Goal: Task Accomplishment & Management: Complete application form

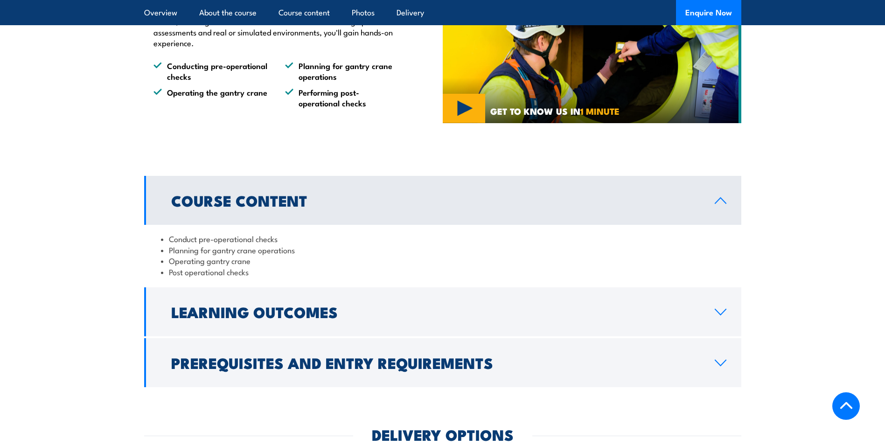
scroll to position [653, 0]
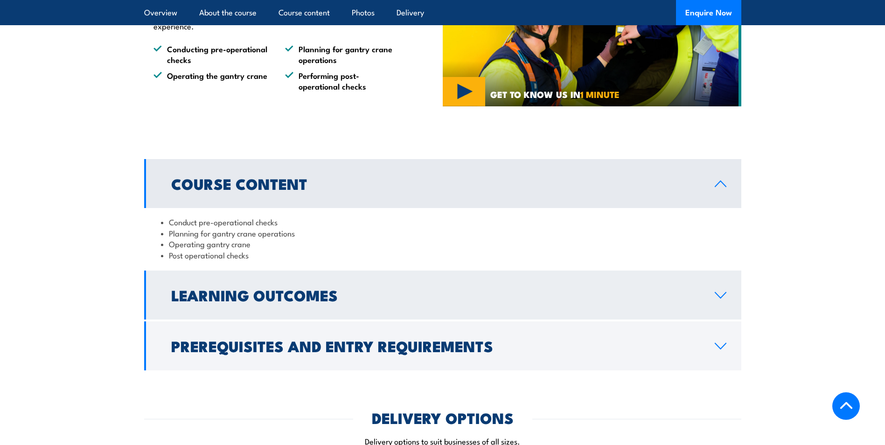
click at [351, 287] on link "Learning Outcomes" at bounding box center [442, 295] width 597 height 49
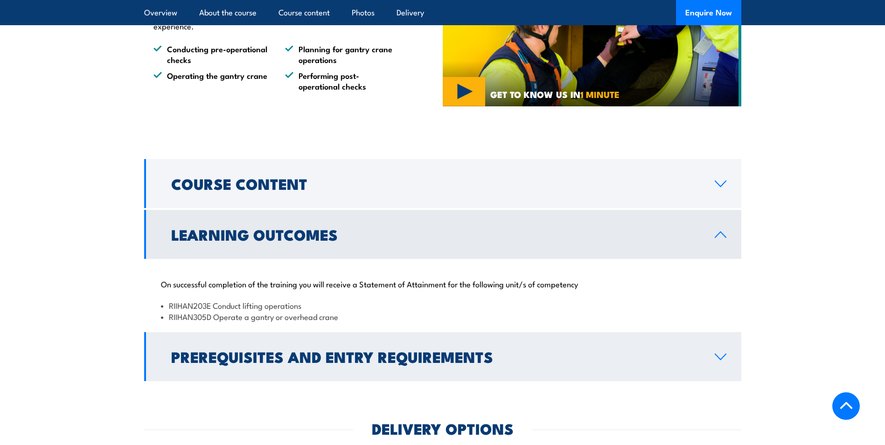
click at [338, 343] on link "Prerequisites and Entry Requirements" at bounding box center [442, 356] width 597 height 49
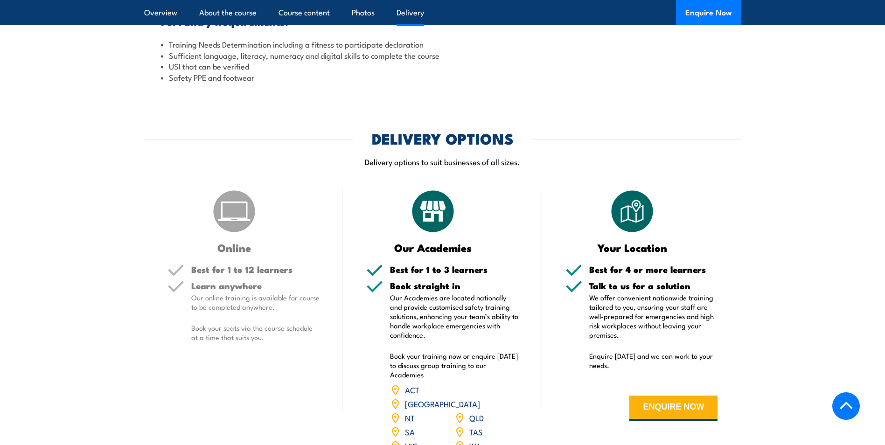
scroll to position [1027, 0]
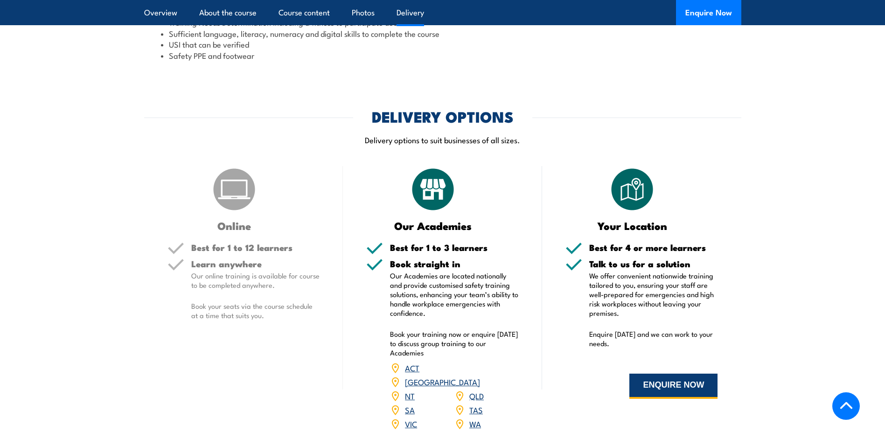
click at [695, 384] on button "ENQUIRE NOW" at bounding box center [674, 386] width 88 height 25
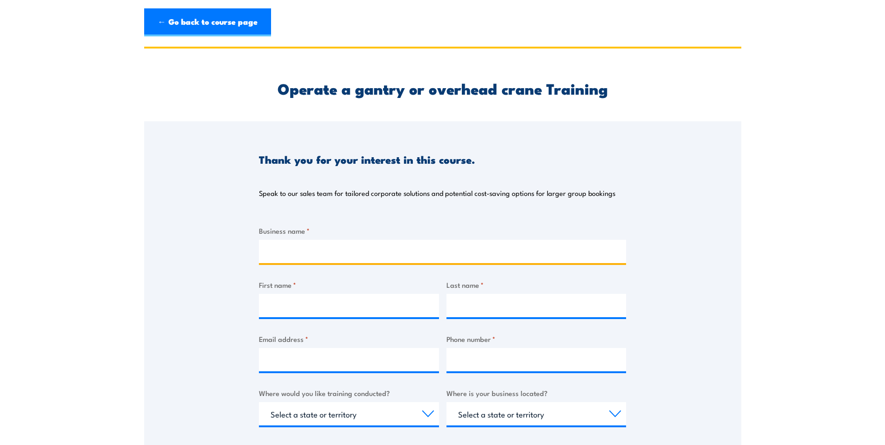
click at [387, 255] on input "Business name *" at bounding box center [442, 251] width 367 height 23
type input "Legeneering"
type input "[PERSON_NAME]"
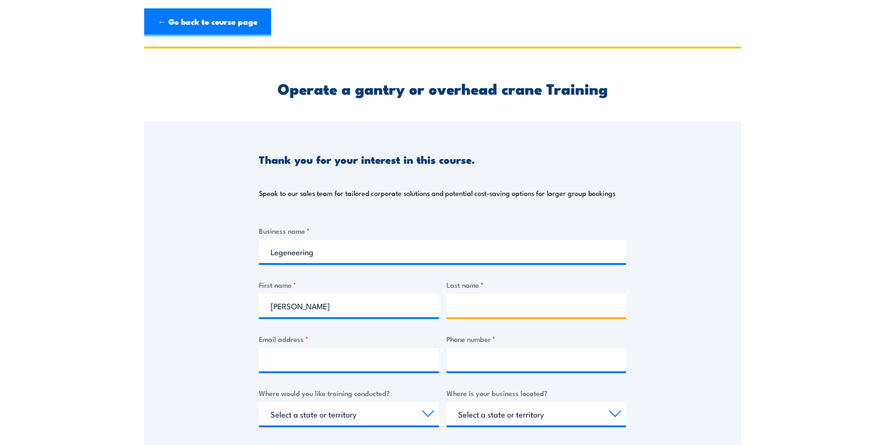
type input "[PERSON_NAME]"
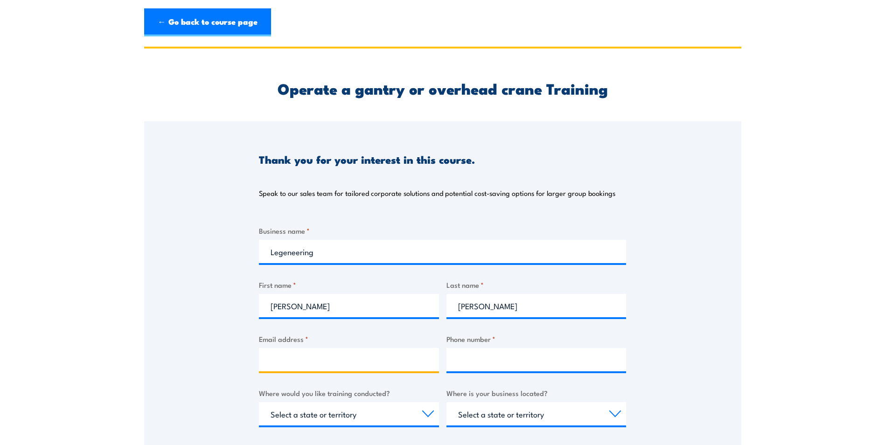
type input "[PERSON_NAME][EMAIL_ADDRESS][PERSON_NAME][DOMAIN_NAME]"
type input "0863995404"
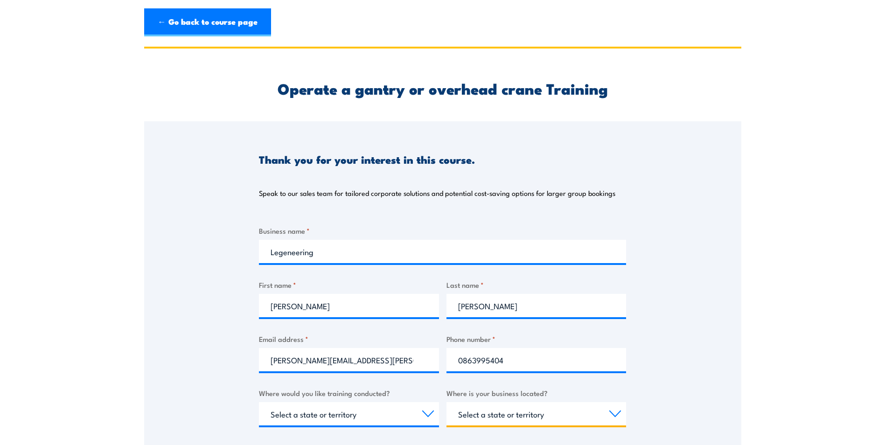
click at [497, 410] on select "Select a state or territory [GEOGRAPHIC_DATA] [GEOGRAPHIC_DATA] [GEOGRAPHIC_DAT…" at bounding box center [537, 413] width 180 height 23
click at [496, 416] on select "Select a state or territory [GEOGRAPHIC_DATA] [GEOGRAPHIC_DATA] [GEOGRAPHIC_DAT…" at bounding box center [537, 413] width 180 height 23
select select "WA"
click at [447, 402] on select "Select a state or territory [GEOGRAPHIC_DATA] [GEOGRAPHIC_DATA] [GEOGRAPHIC_DAT…" at bounding box center [537, 413] width 180 height 23
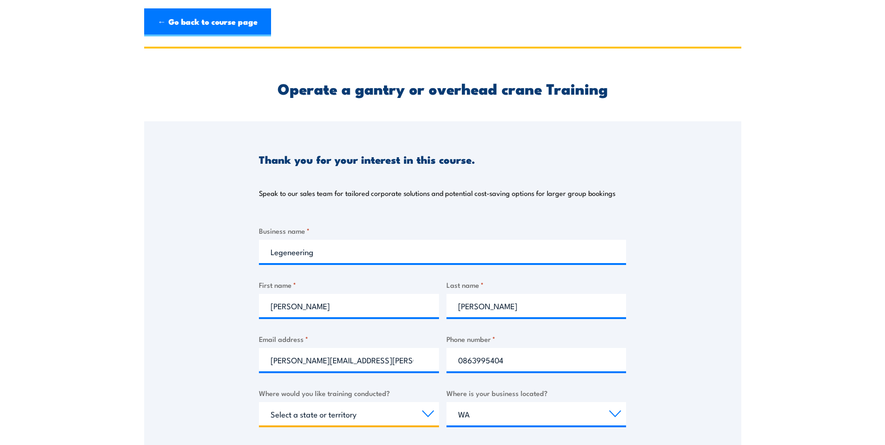
click at [344, 418] on select "Select a state or territory Nationally - multiple locations [GEOGRAPHIC_DATA] […" at bounding box center [349, 413] width 180 height 23
select select "WA"
click at [259, 402] on select "Select a state or territory Nationally - multiple locations [GEOGRAPHIC_DATA] […" at bounding box center [349, 413] width 180 height 23
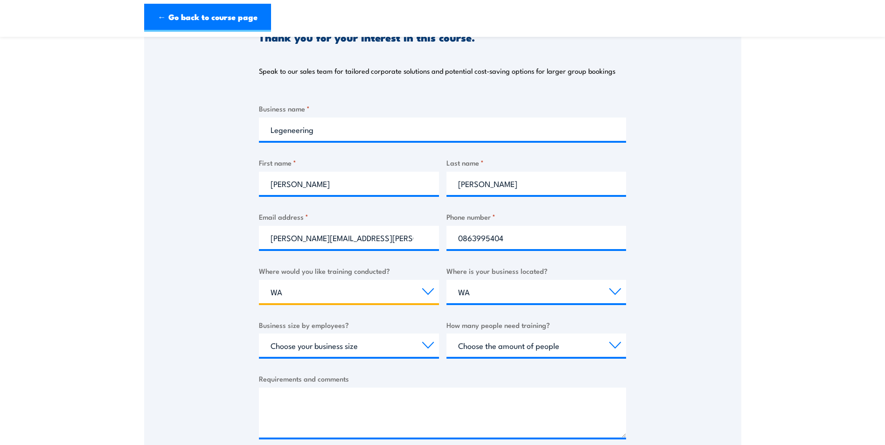
scroll to position [140, 0]
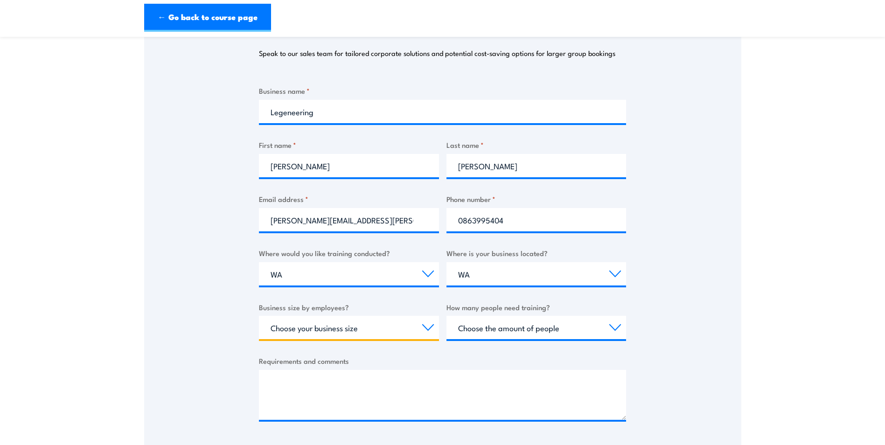
click at [413, 329] on select "Choose your business size 1 to 19 20 to 199 200+" at bounding box center [349, 327] width 180 height 23
select select "20 to 199"
click at [259, 316] on select "Choose your business size 1 to 19 20 to 199 200+" at bounding box center [349, 327] width 180 height 23
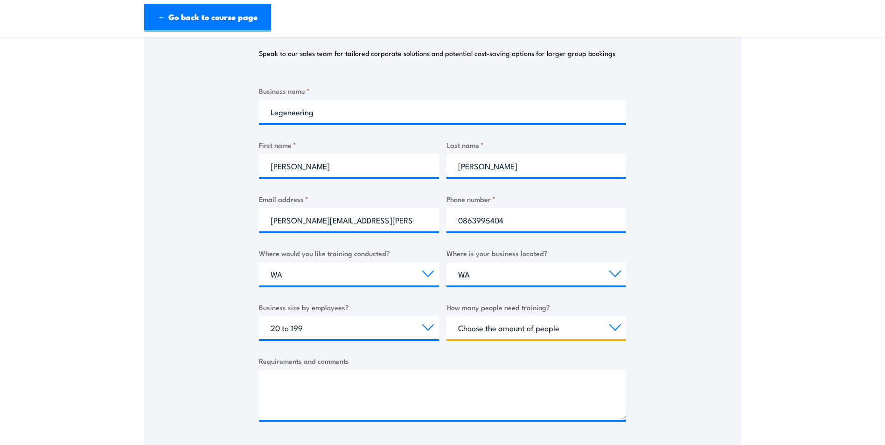
click at [526, 327] on select "Choose the amount of people 1 to 4 5 to 19 20+" at bounding box center [537, 327] width 180 height 23
select select "5 to 19"
click at [447, 316] on select "Choose the amount of people 1 to 4 5 to 19 20+" at bounding box center [537, 327] width 180 height 23
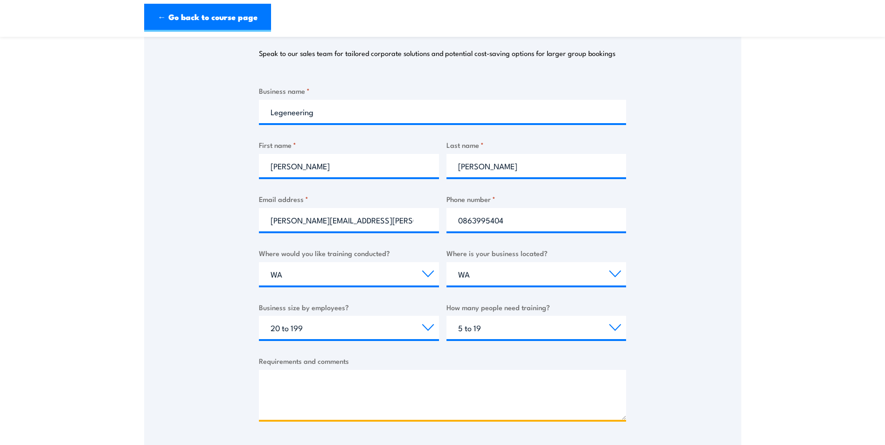
click at [363, 403] on textarea "Requirements and comments" at bounding box center [442, 395] width 367 height 50
paste textarea "Hello, I rang earlier and they advised me to email my enquiry in - We are looki…"
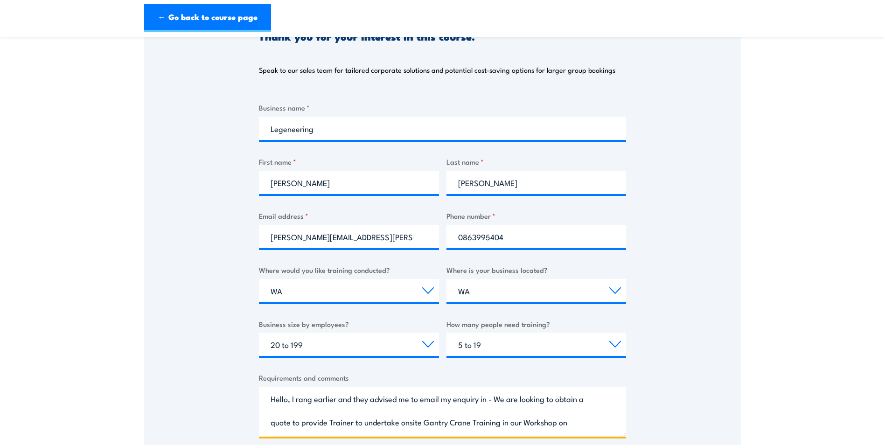
scroll to position [93, 0]
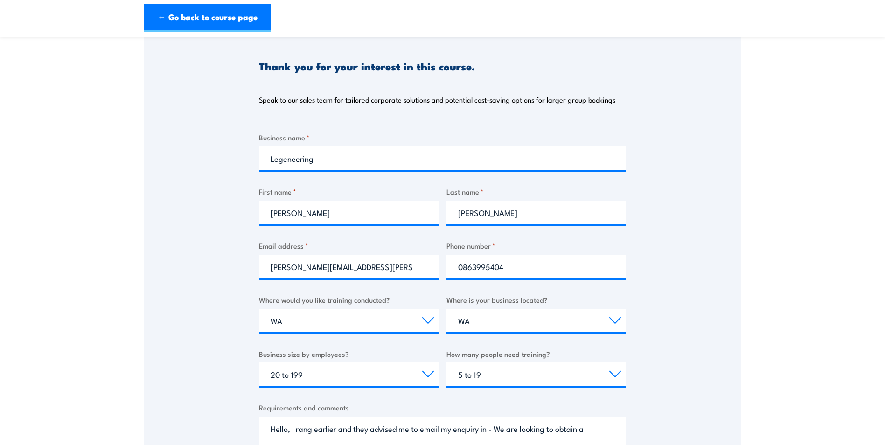
drag, startPoint x: 495, startPoint y: 432, endPoint x: 270, endPoint y: 434, distance: 225.0
click at [270, 434] on textarea "Hello, I rang earlier and they advised me to email my enquiry in - We are looki…" at bounding box center [442, 442] width 367 height 50
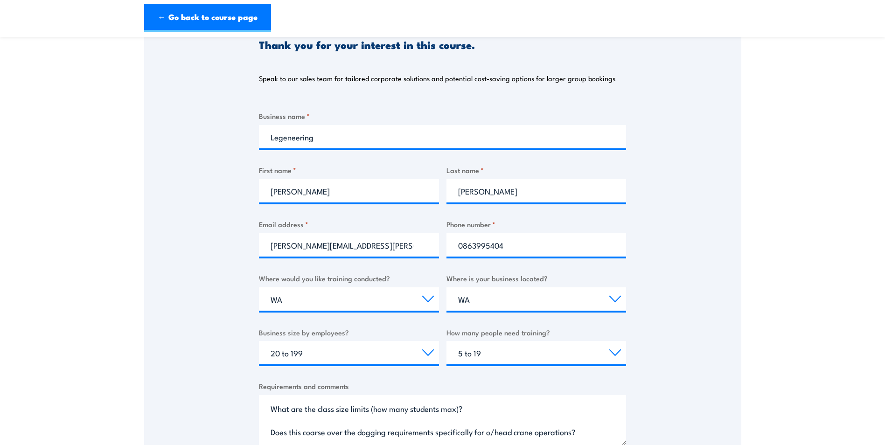
scroll to position [185, 0]
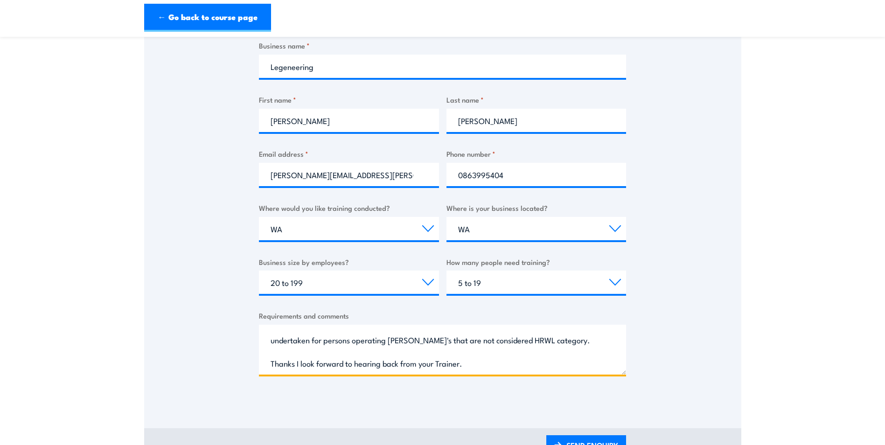
drag, startPoint x: 325, startPoint y: 402, endPoint x: 300, endPoint y: 371, distance: 40.2
click at [299, 367] on textarea "Hi, We are looking to obtain a quote for a Trainer to provide onsite Gantry Cra…" at bounding box center [442, 350] width 367 height 50
click at [323, 349] on textarea "Hi, We are looking to obtain a quote for a Trainer to provide onsite Gantry Cra…" at bounding box center [442, 350] width 367 height 50
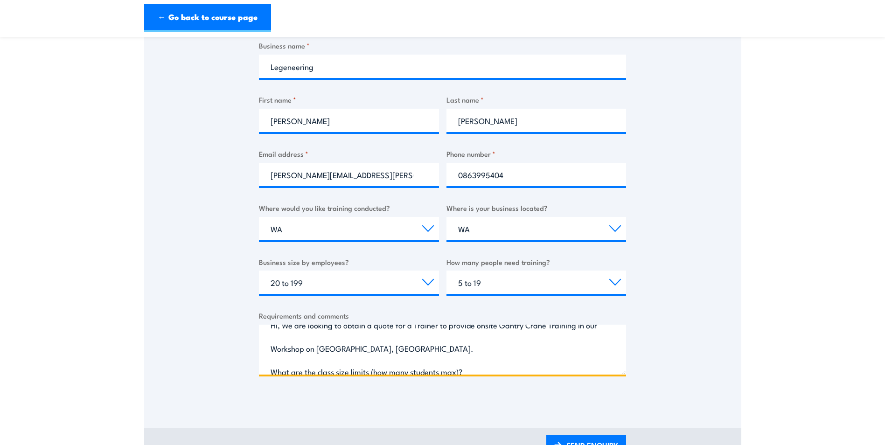
scroll to position [0, 0]
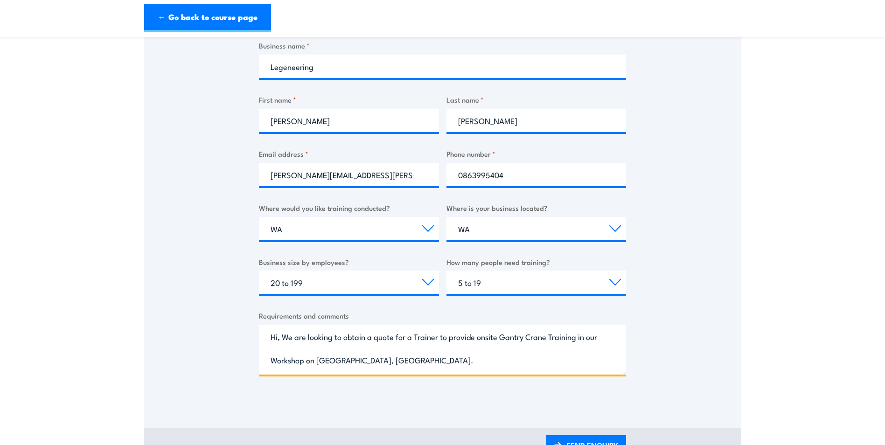
click at [578, 348] on textarea "Hi, We are looking to obtain a quote for a Trainer to provide onsite Gantry Cra…" at bounding box center [442, 350] width 367 height 50
click at [600, 336] on textarea "Hi, We are looking to obtain a quote for a Trainer to provide onsite Gantry Cra…" at bounding box center [442, 350] width 367 height 50
drag, startPoint x: 585, startPoint y: 364, endPoint x: 54, endPoint y: 196, distance: 557.2
click at [54, 196] on section "Operate a gantry or overhead crane Training Thank you for your interest in this…" at bounding box center [442, 164] width 885 height 607
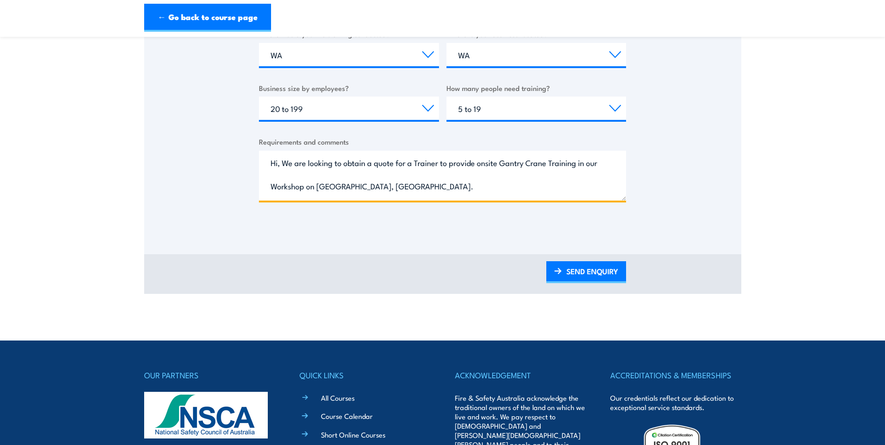
scroll to position [372, 0]
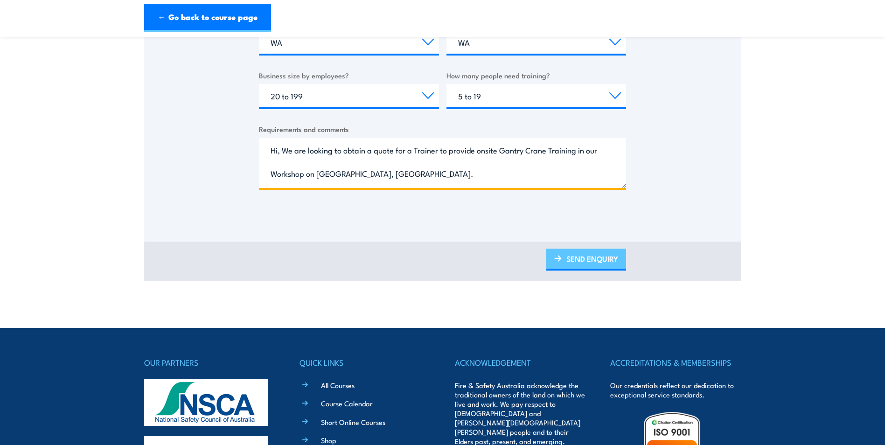
type textarea "Hi, We are looking to obtain a quote for a Trainer to provide onsite Gantry Cra…"
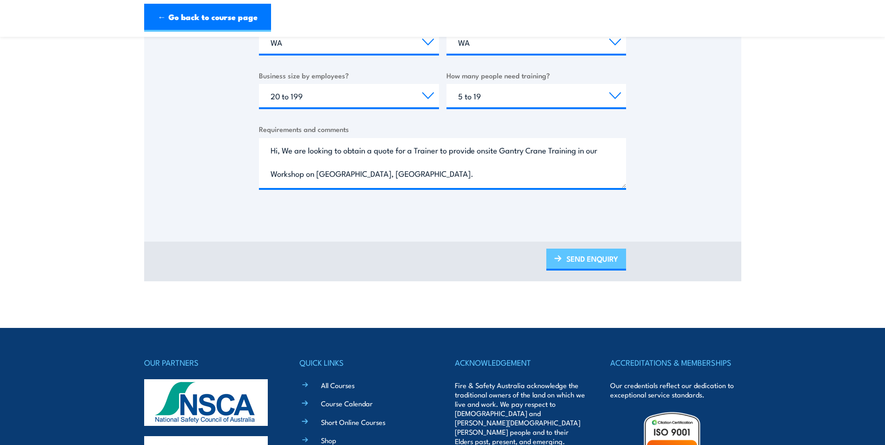
click at [583, 261] on link "SEND ENQUIRY" at bounding box center [587, 260] width 80 height 22
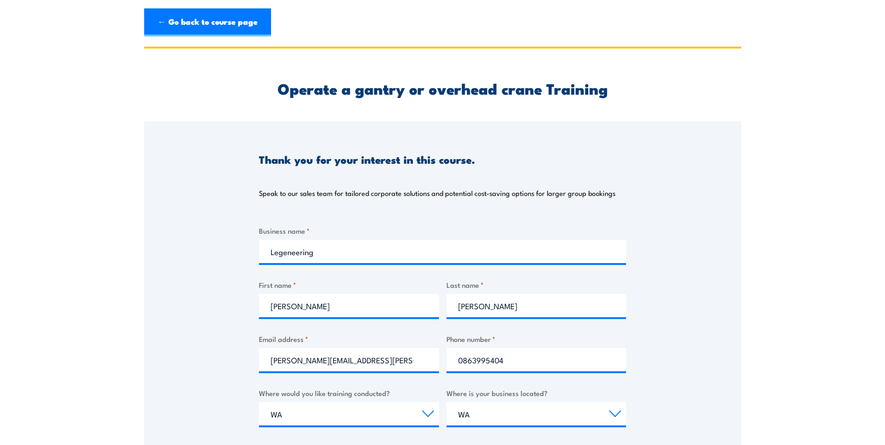
scroll to position [0, 0]
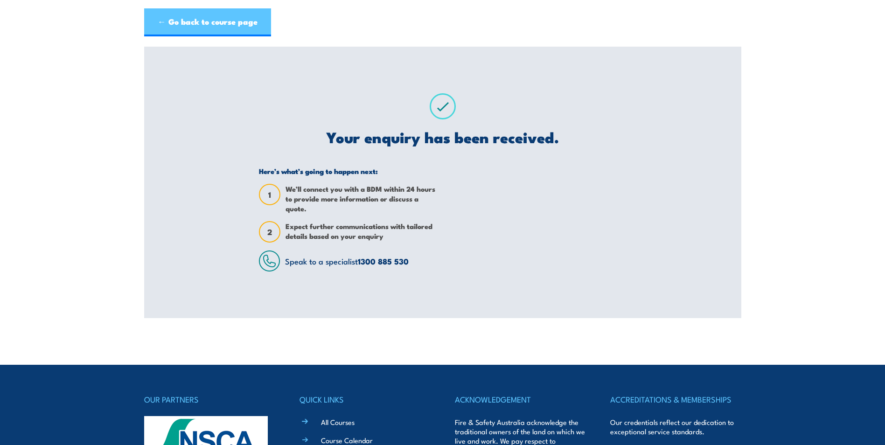
click at [217, 25] on link "← Go back to course page" at bounding box center [207, 22] width 127 height 28
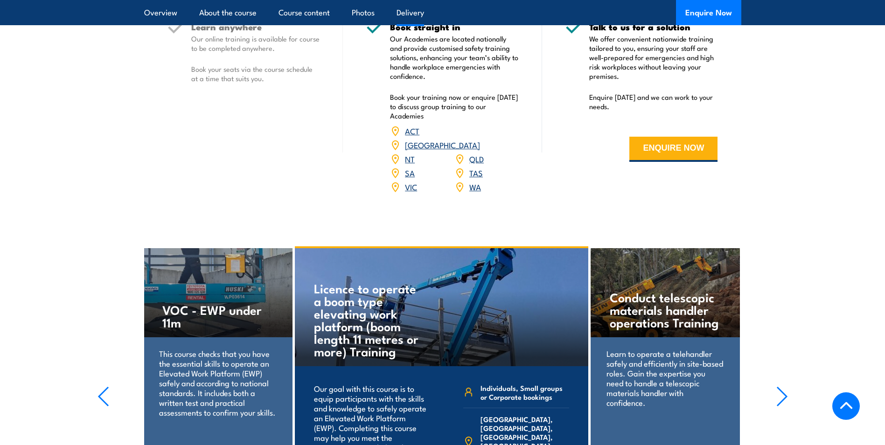
scroll to position [1167, 0]
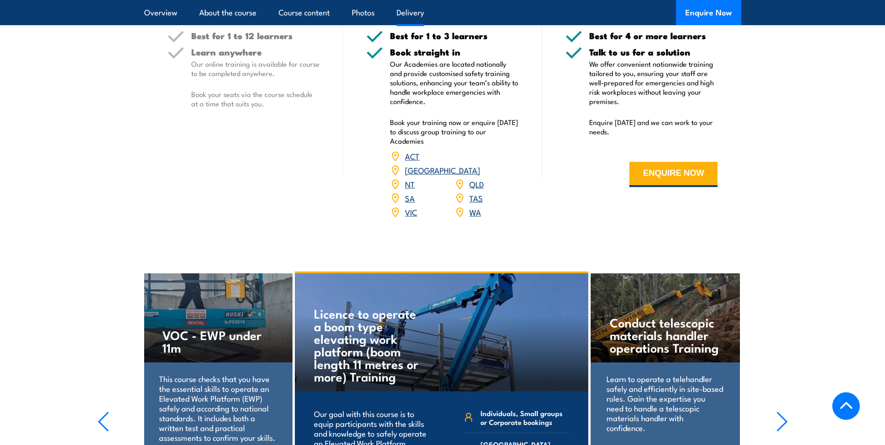
click at [477, 206] on link "WA" at bounding box center [475, 211] width 12 height 11
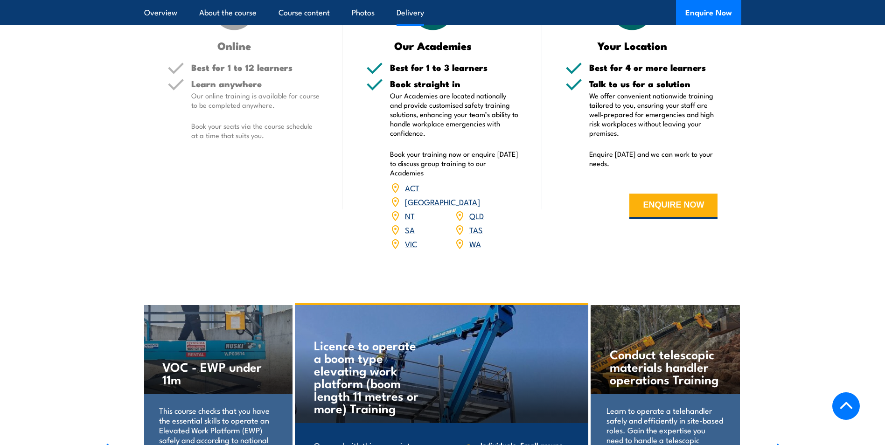
scroll to position [1005, 0]
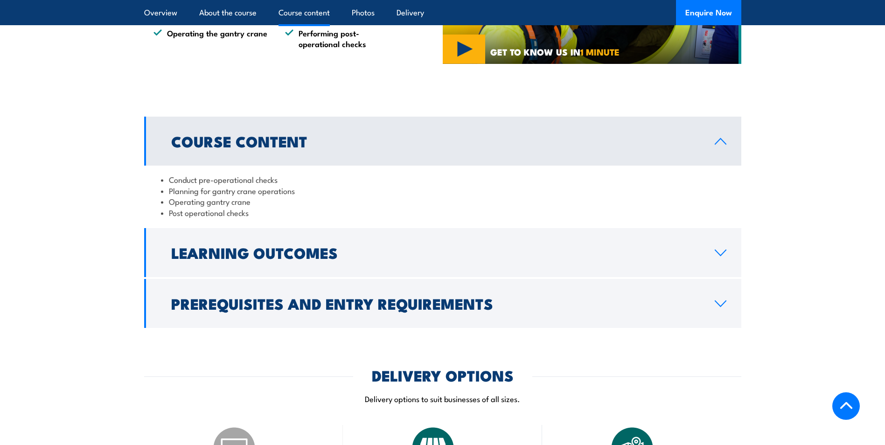
scroll to position [700, 0]
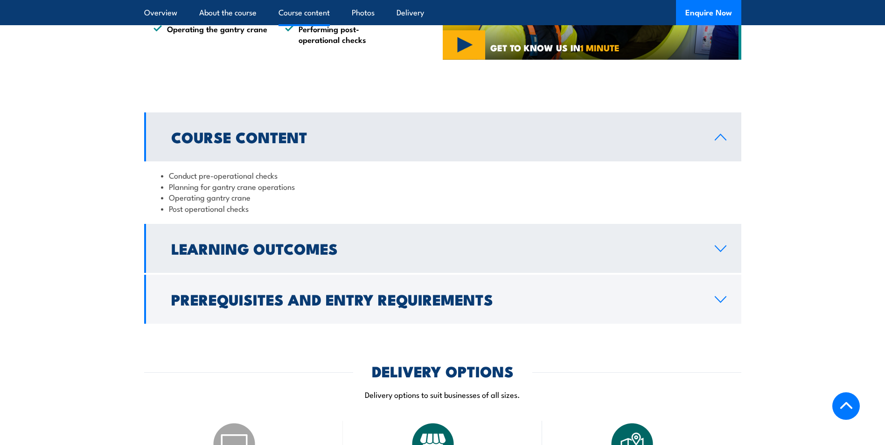
click at [368, 258] on link "Learning Outcomes" at bounding box center [442, 248] width 597 height 49
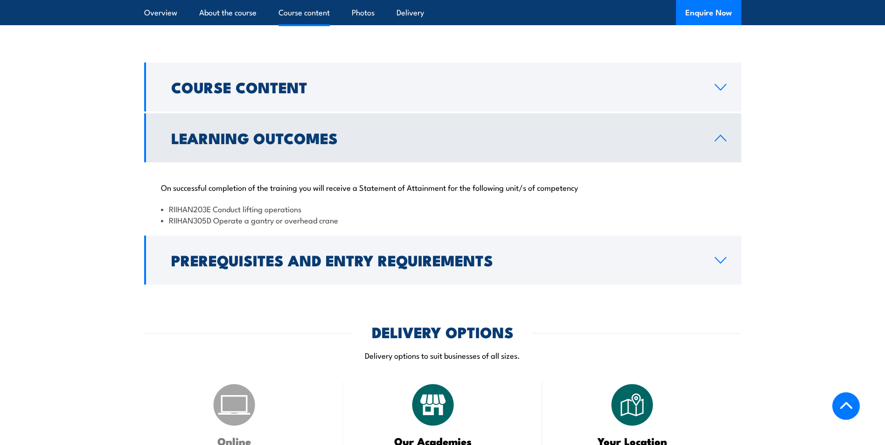
scroll to position [793, 0]
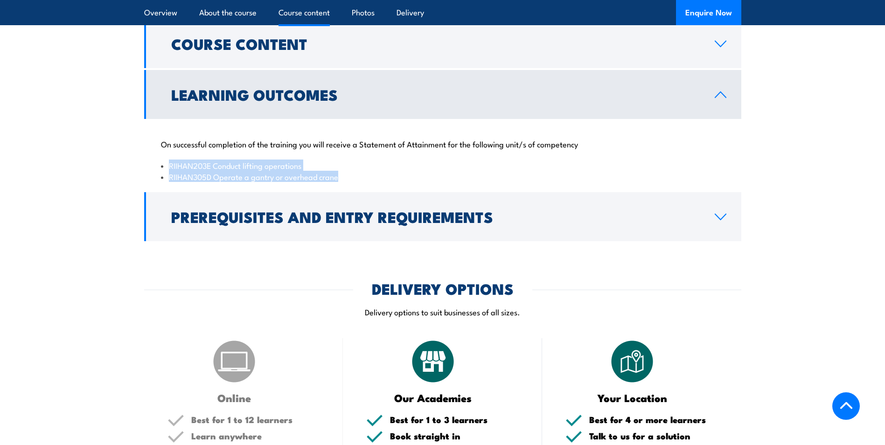
drag, startPoint x: 349, startPoint y: 179, endPoint x: 168, endPoint y: 168, distance: 180.9
click at [168, 168] on ul "RIIHAN203E Conduct lifting operations RIIHAN305D Operate a gantry or overhead c…" at bounding box center [443, 171] width 564 height 22
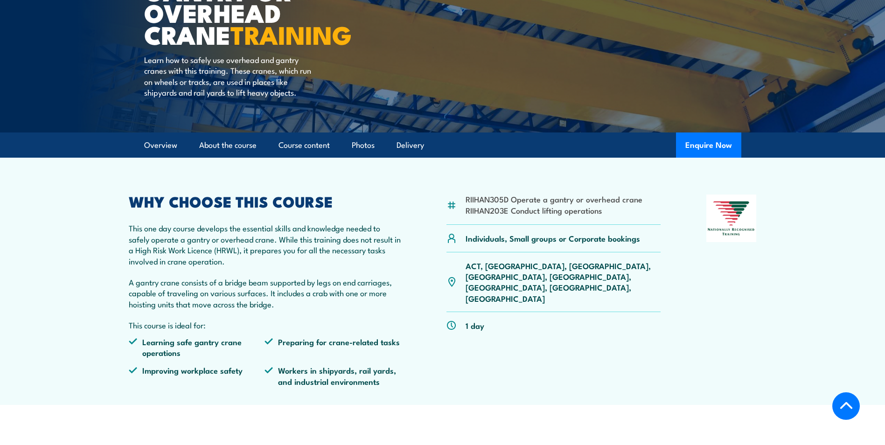
scroll to position [0, 0]
